Goal: Information Seeking & Learning: Learn about a topic

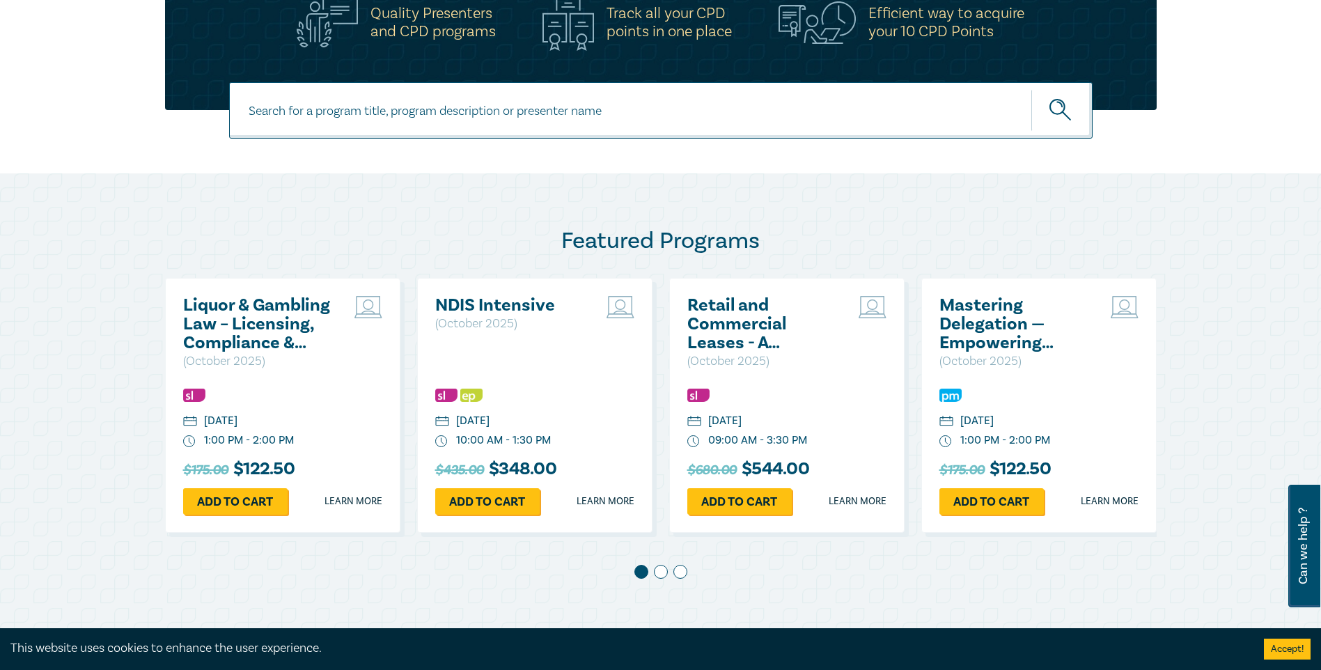
scroll to position [557, 0]
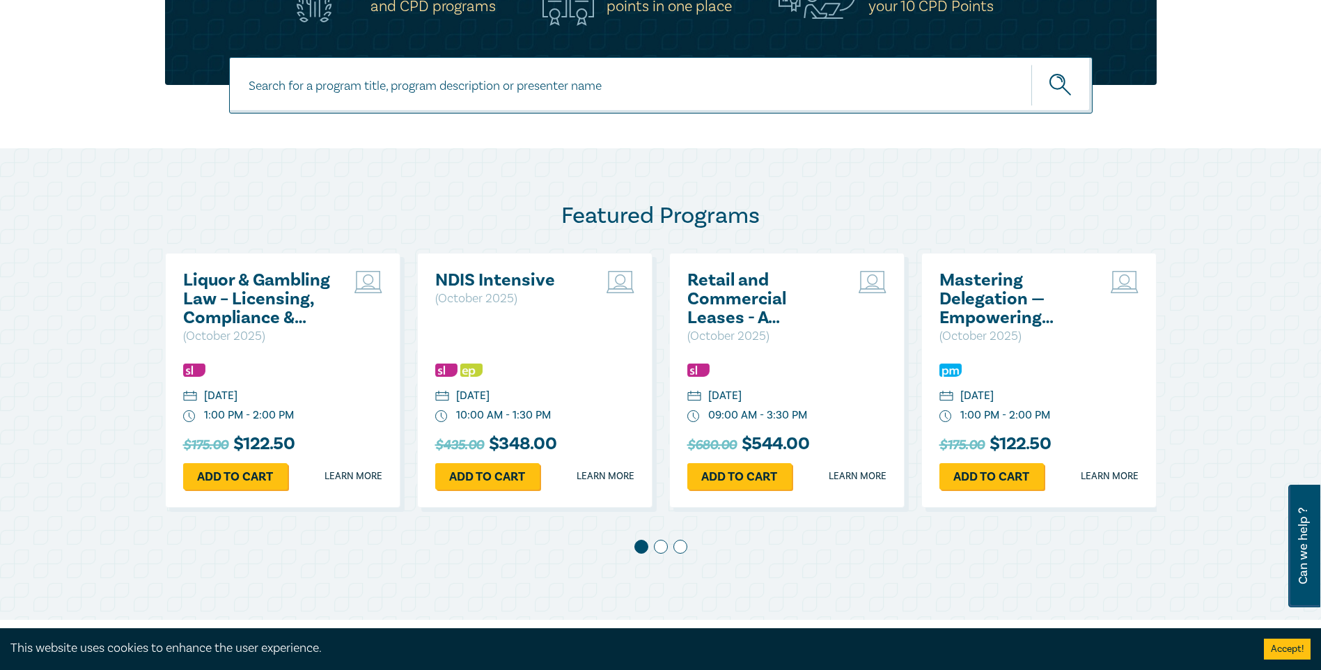
click at [649, 305] on div at bounding box center [660, 549] width 991 height 19
click at [649, 305] on span at bounding box center [661, 547] width 14 height 14
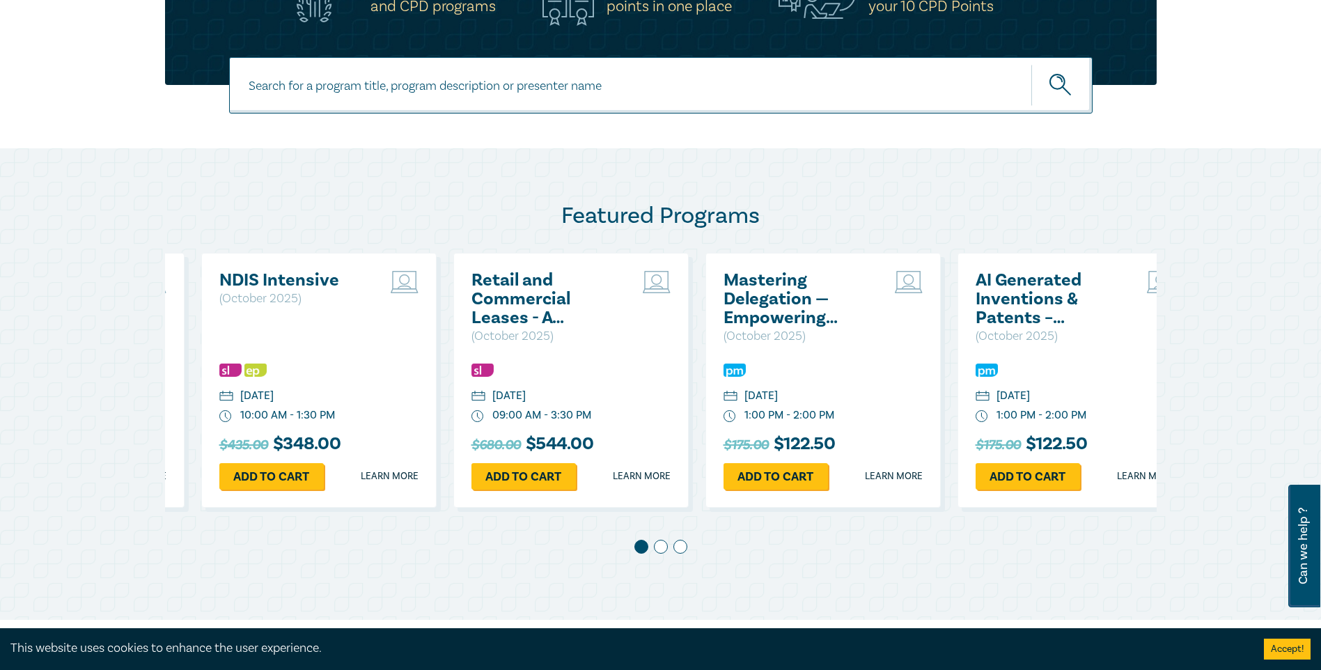
scroll to position [0, 252]
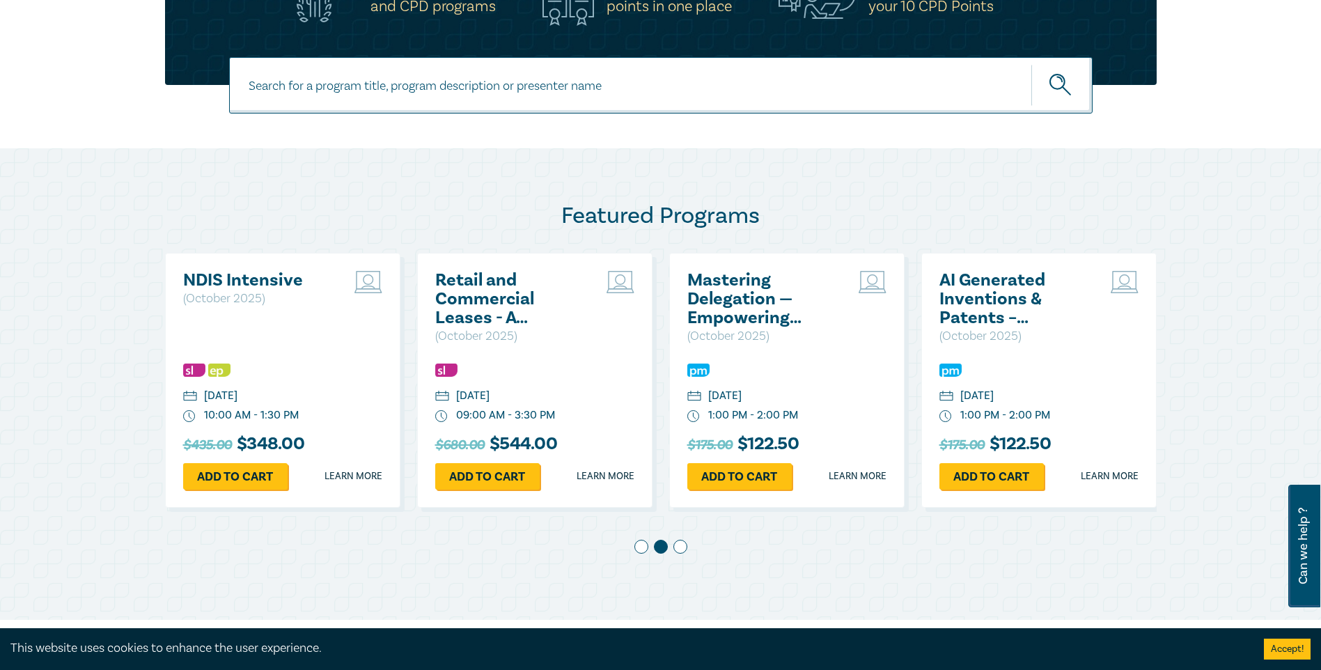
click at [649, 305] on span at bounding box center [680, 547] width 14 height 14
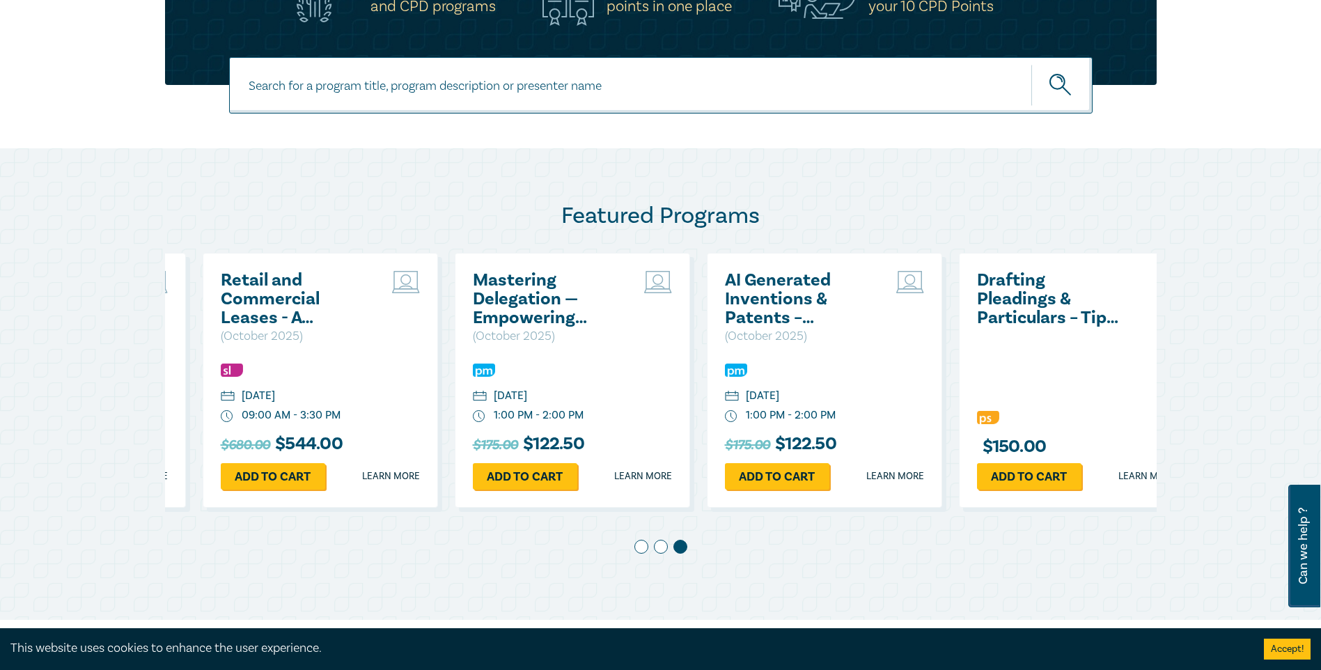
scroll to position [0, 504]
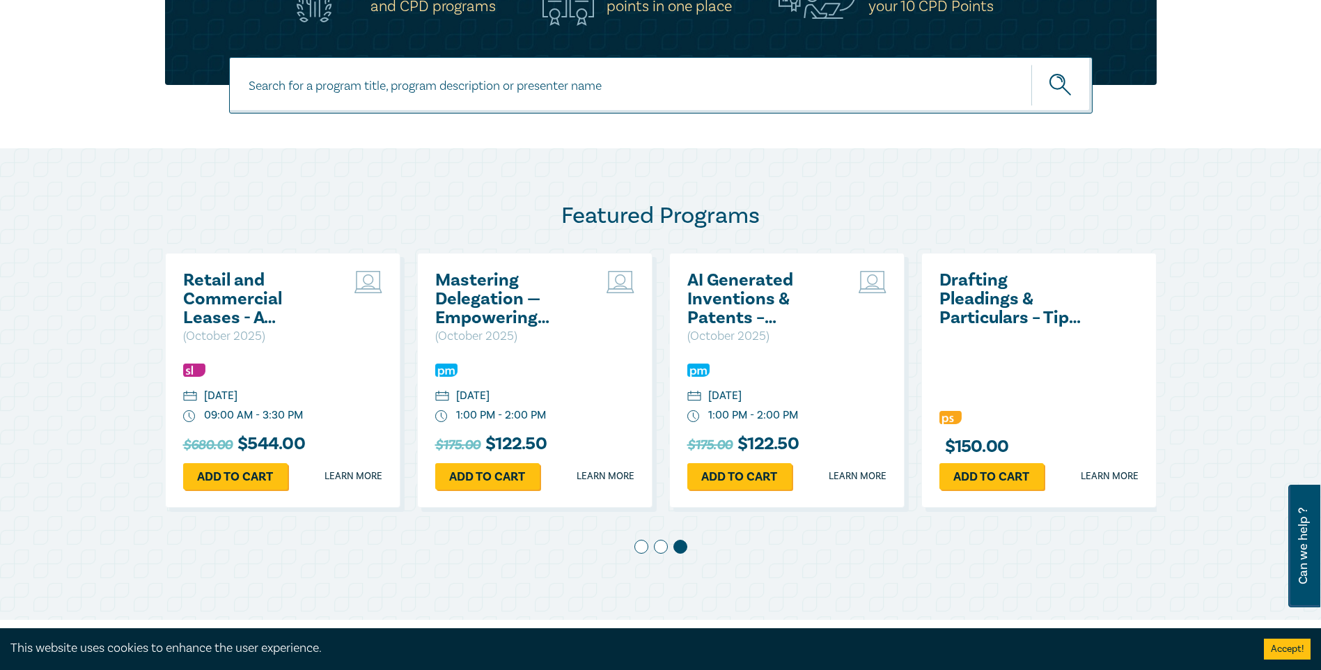
click at [649, 305] on span at bounding box center [661, 547] width 14 height 14
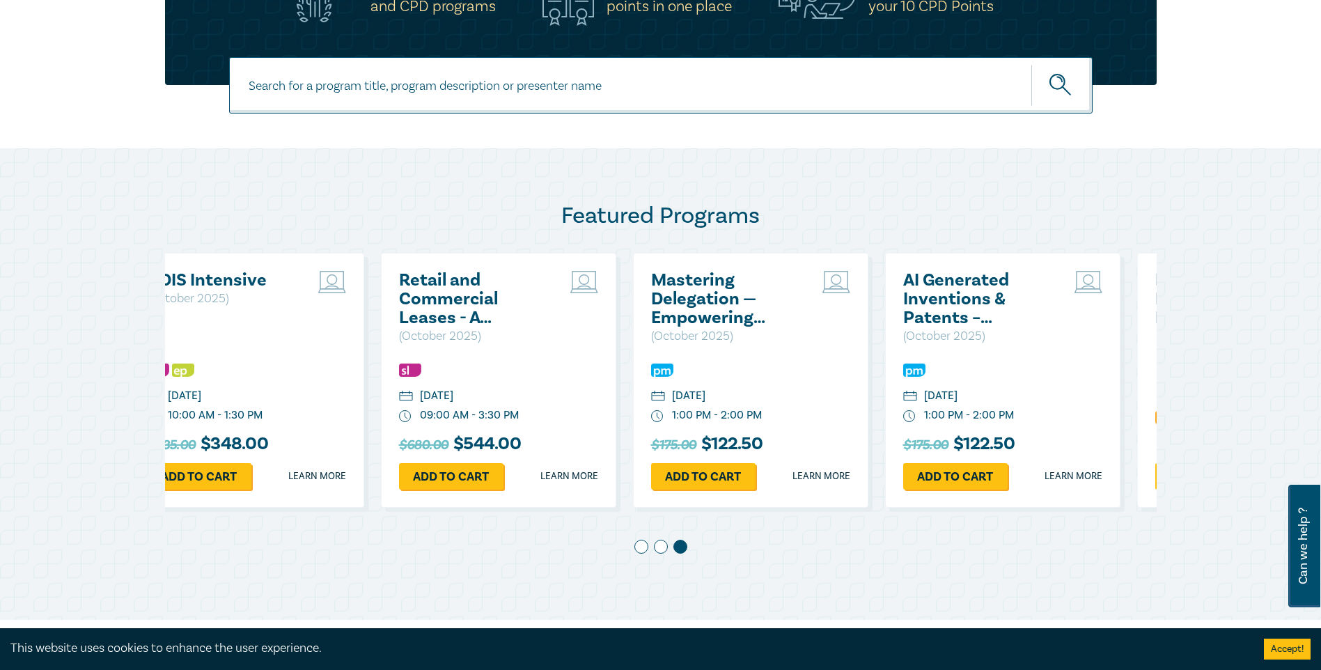
scroll to position [0, 252]
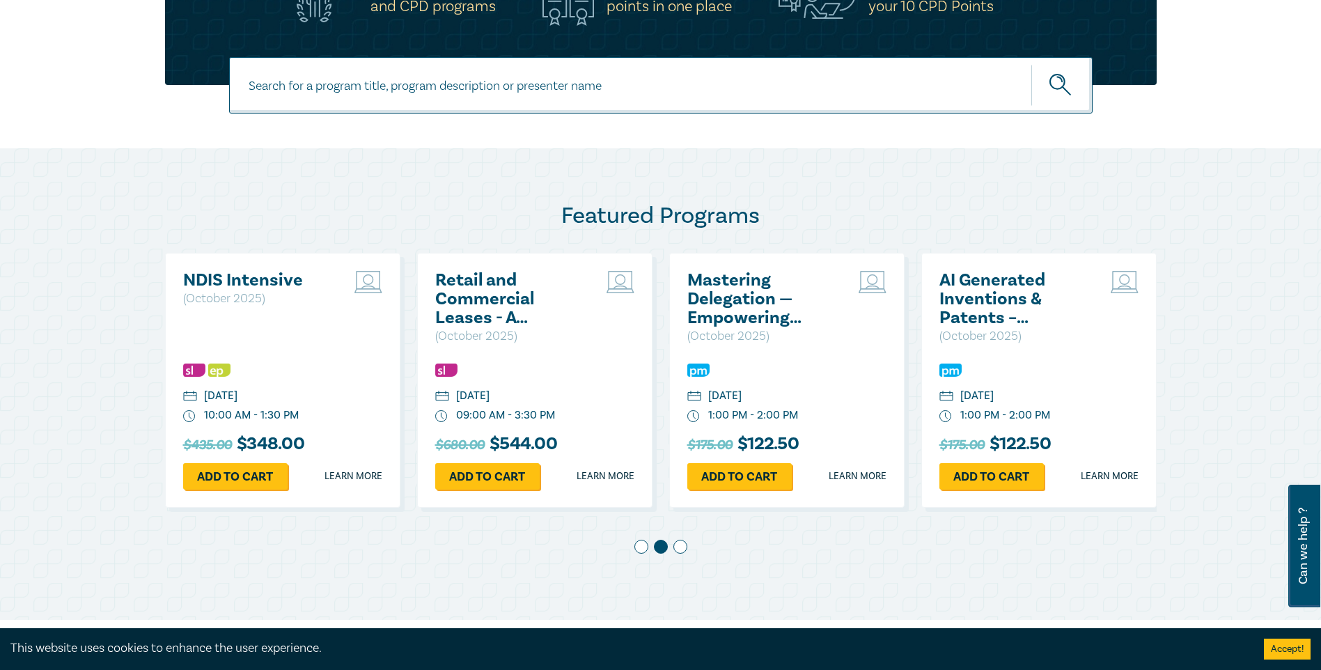
click at [649, 305] on div at bounding box center [660, 549] width 991 height 19
click at [645, 305] on span at bounding box center [641, 547] width 14 height 14
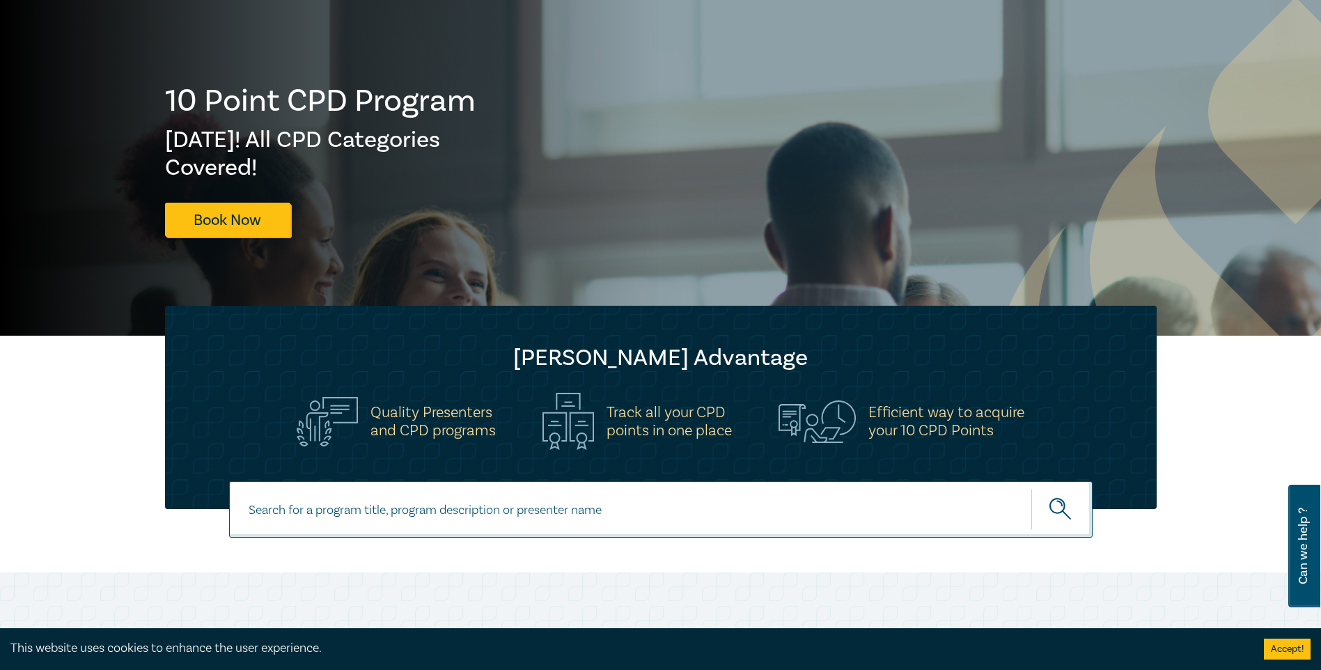
scroll to position [0, 0]
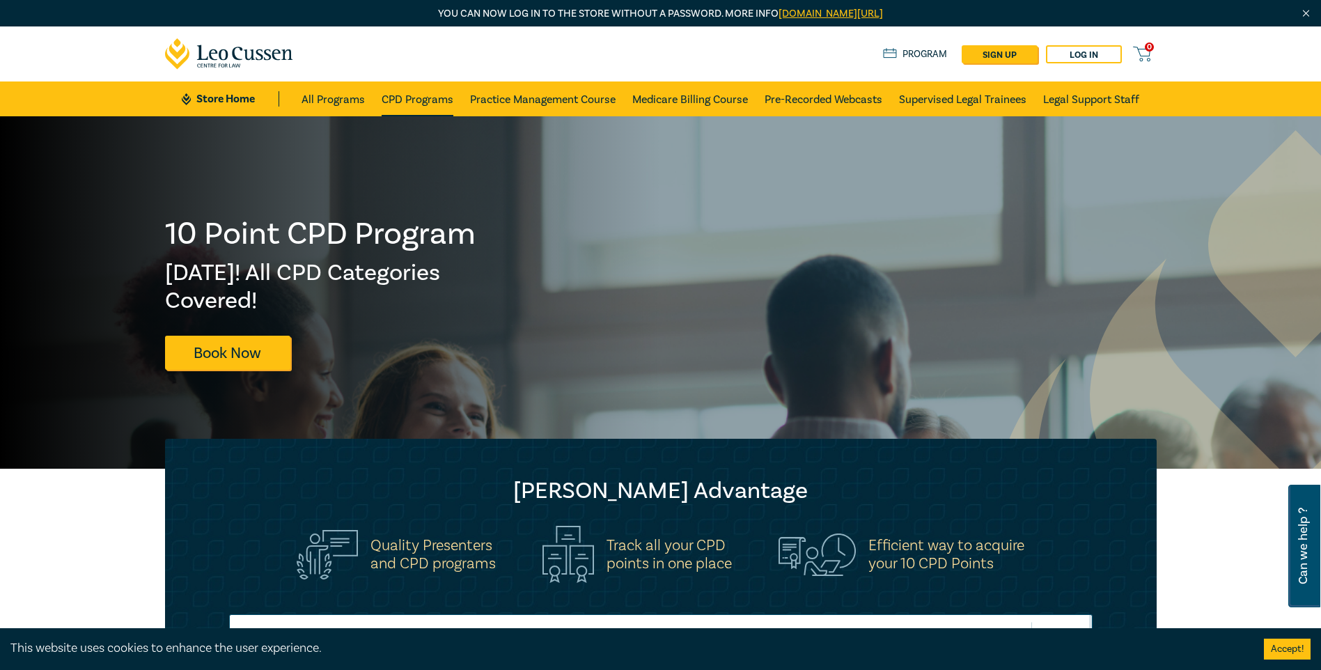
click at [417, 100] on link "CPD Programs" at bounding box center [418, 98] width 72 height 35
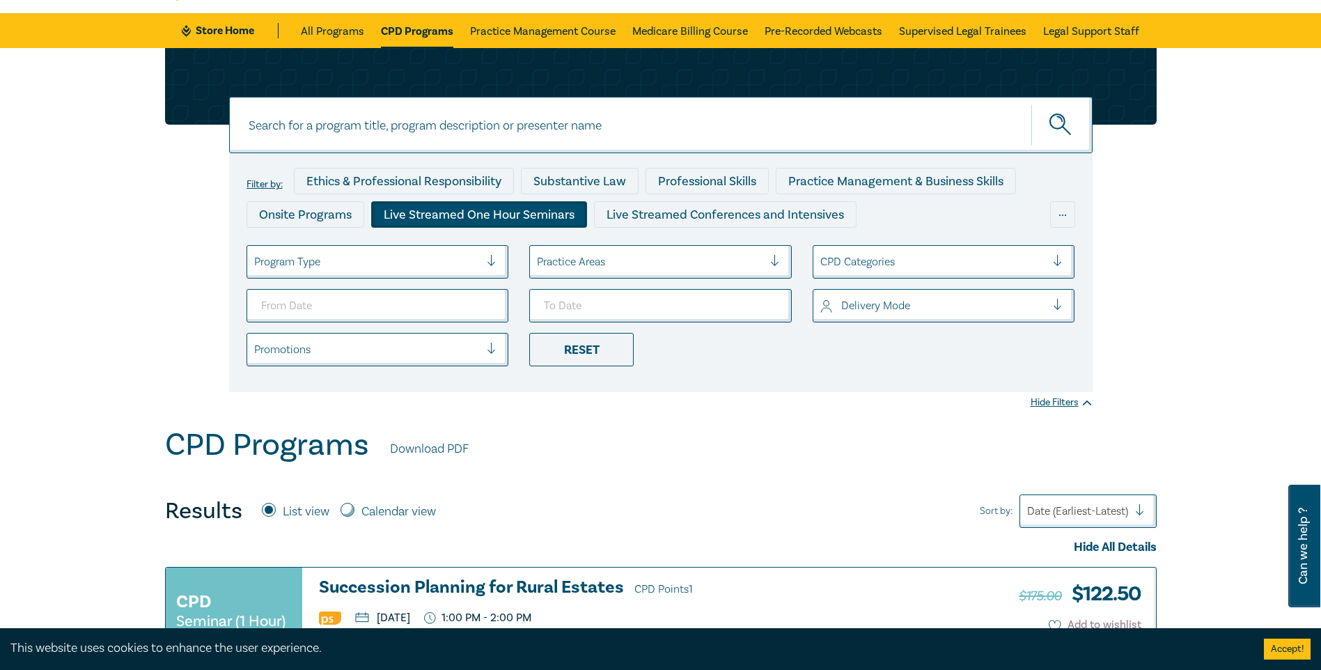
scroll to position [139, 0]
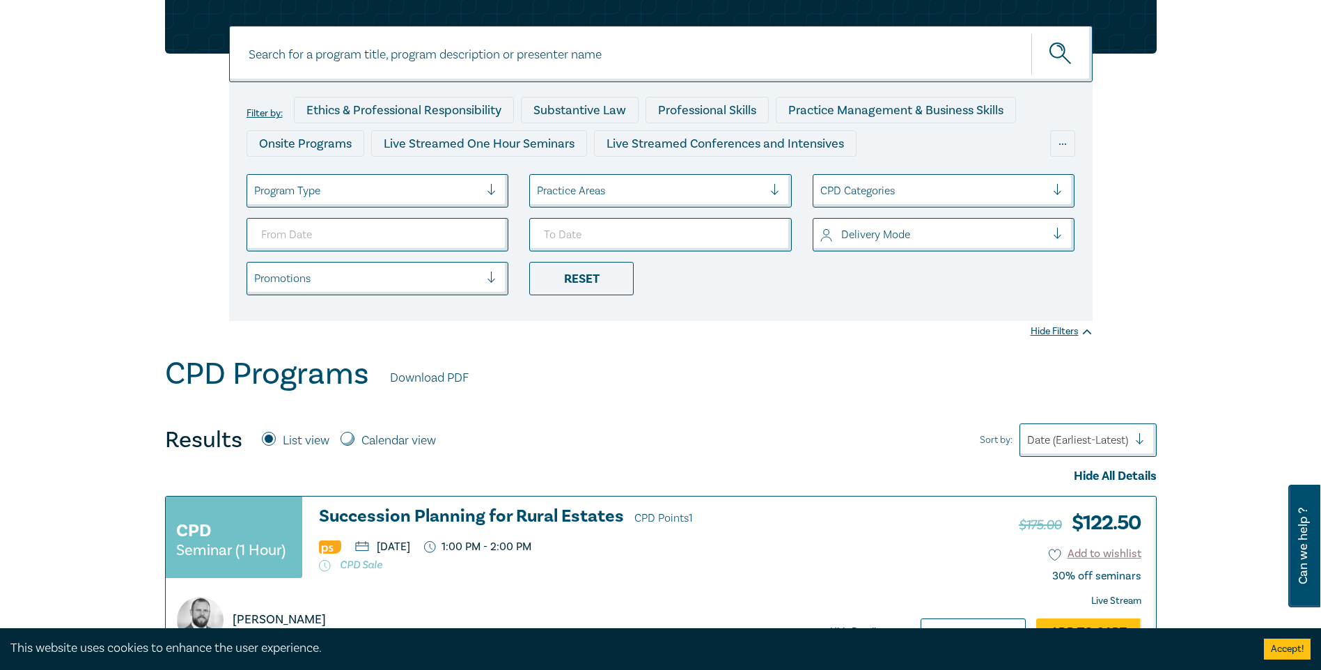
click at [485, 198] on div "Program Type" at bounding box center [367, 191] width 240 height 24
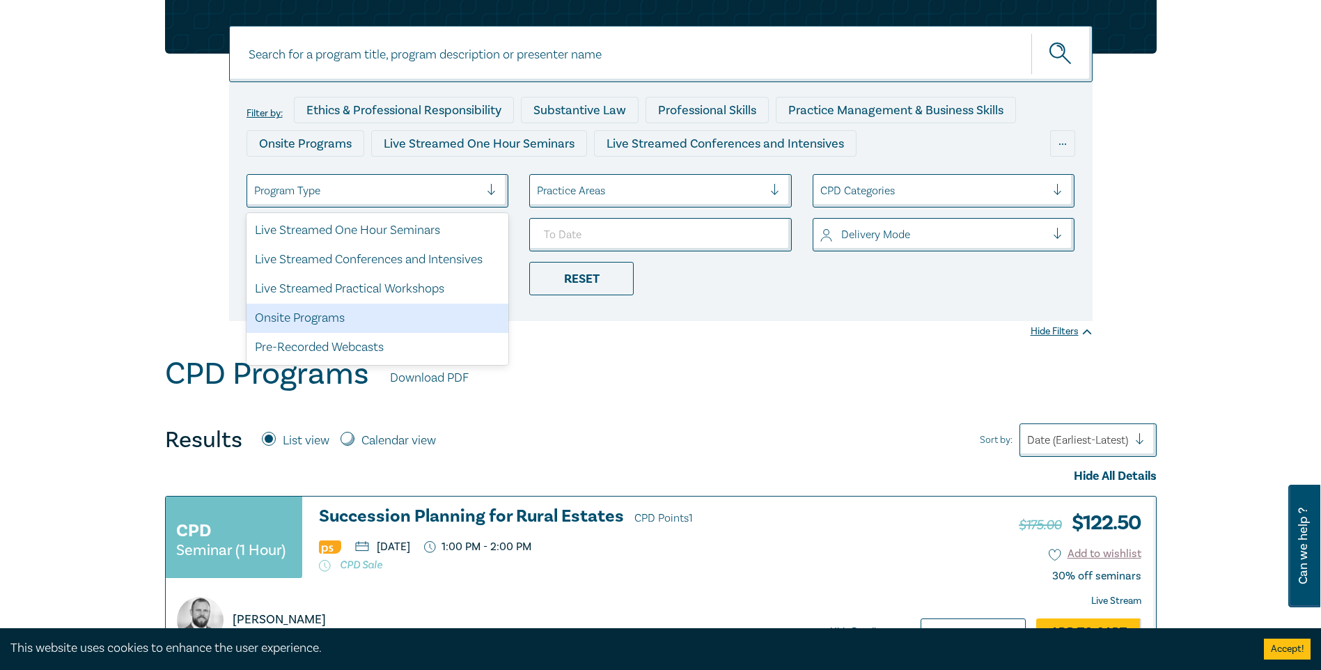
click at [417, 305] on div "Onsite Programs" at bounding box center [377, 318] width 262 height 29
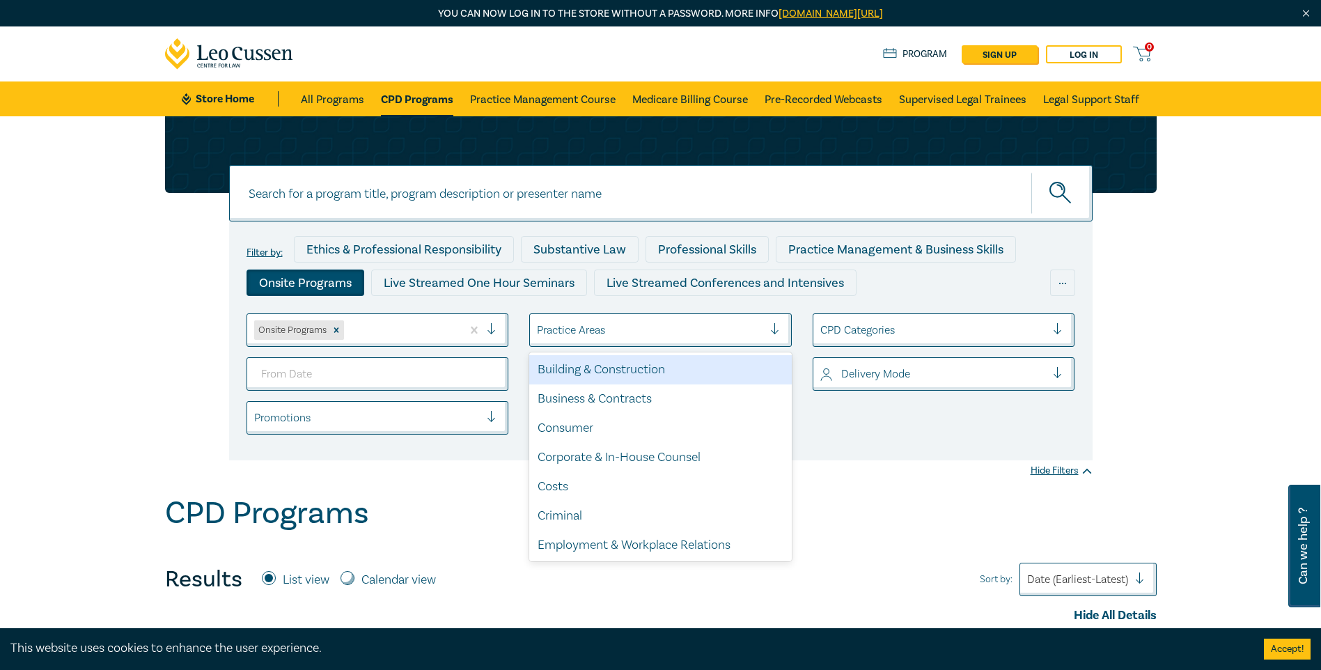
click at [568, 305] on div at bounding box center [650, 330] width 226 height 18
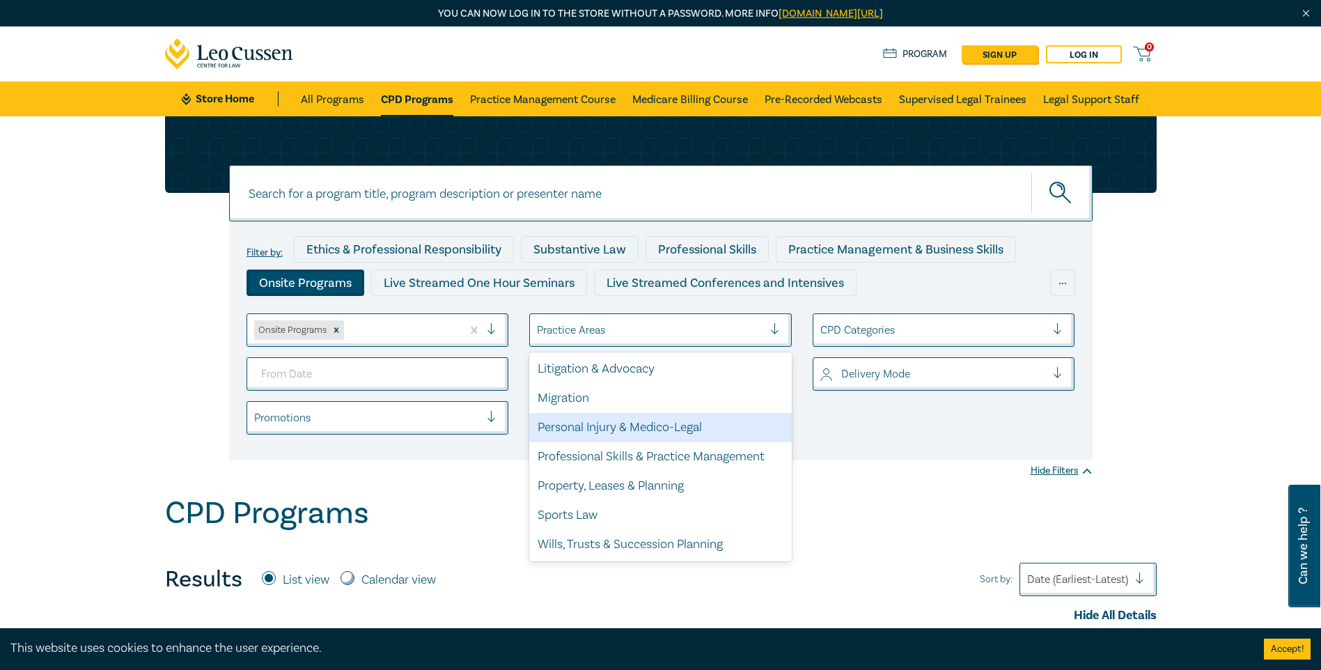
scroll to position [340, 0]
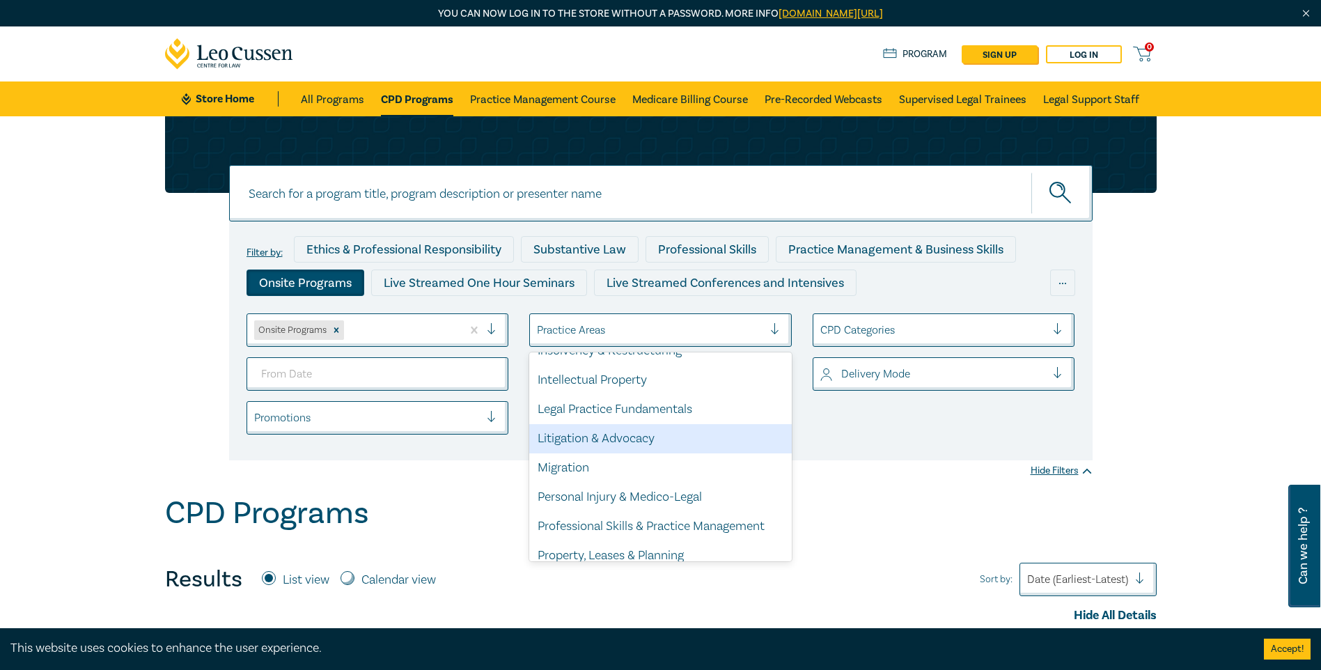
click at [609, 305] on div "Litigation & Advocacy" at bounding box center [660, 438] width 262 height 29
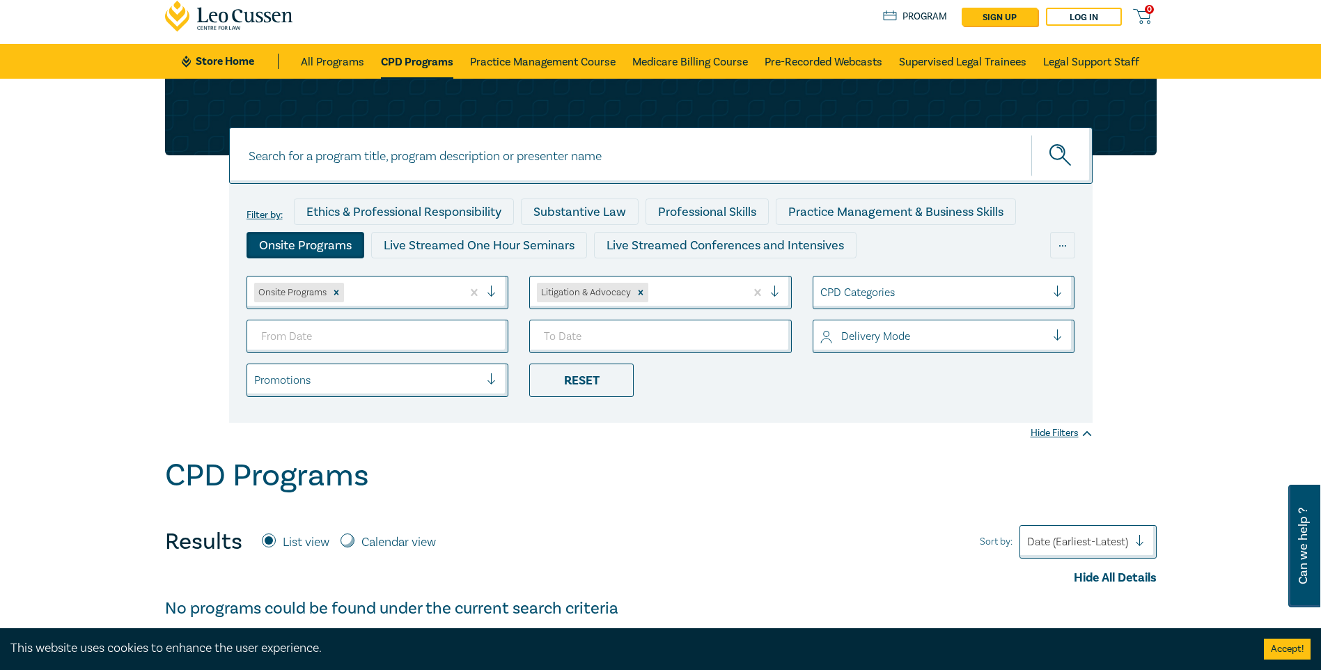
scroll to position [70, 0]
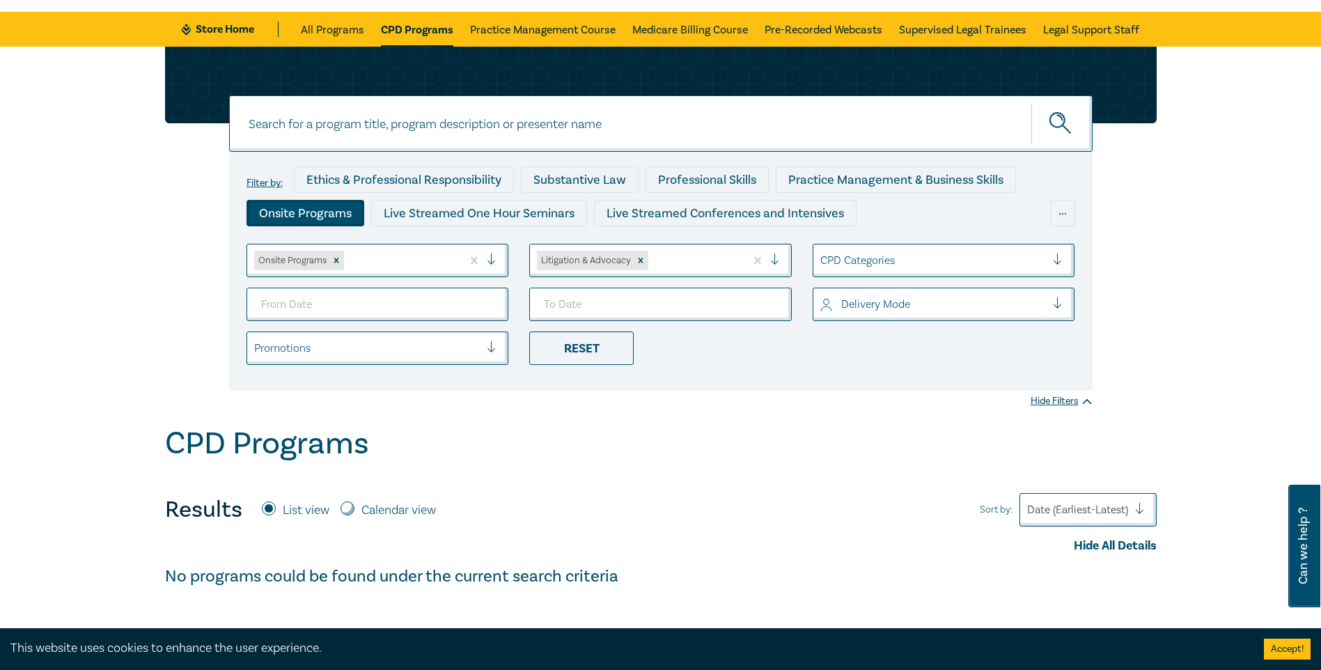
drag, startPoint x: 1026, startPoint y: 132, endPoint x: 1053, endPoint y: 125, distance: 28.0
click at [649, 125] on div at bounding box center [660, 123] width 863 height 56
click at [649, 125] on icon "submit" at bounding box center [1061, 124] width 24 height 24
click at [649, 305] on div "Filter by: Ethics & Professional Responsibility Substantive Law Professional Sk…" at bounding box center [660, 236] width 1321 height 379
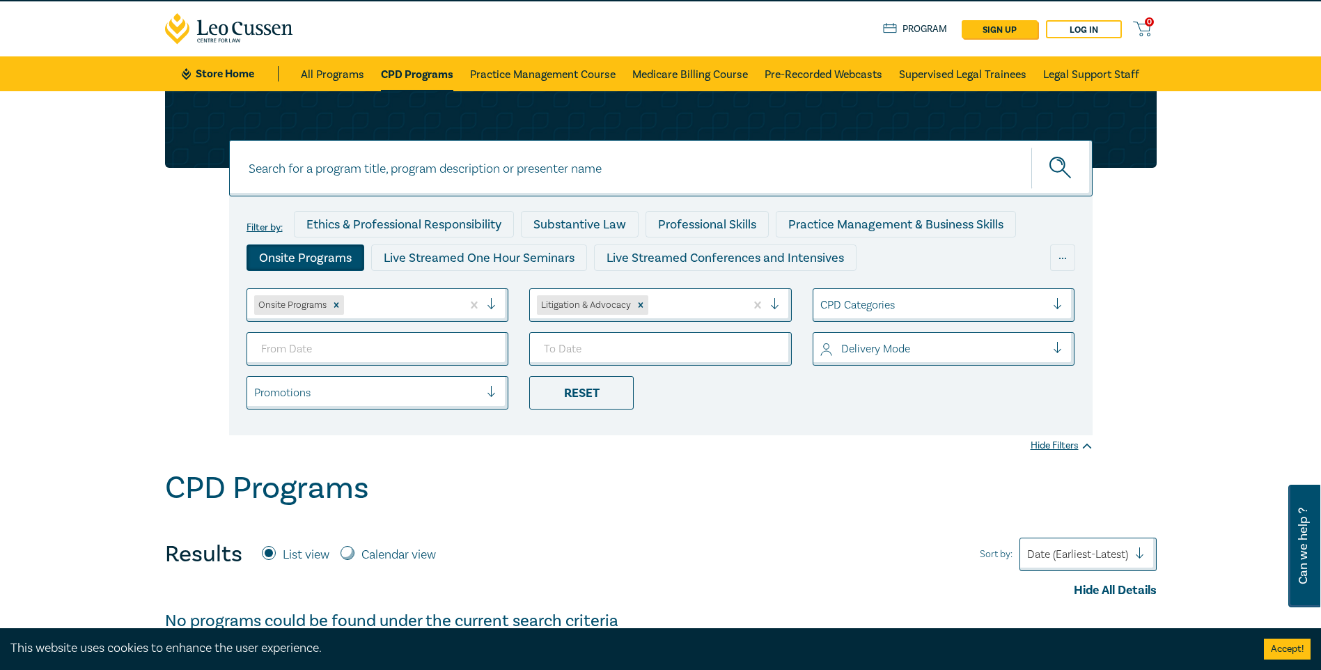
scroll to position [0, 0]
